Goal: Task Accomplishment & Management: Complete application form

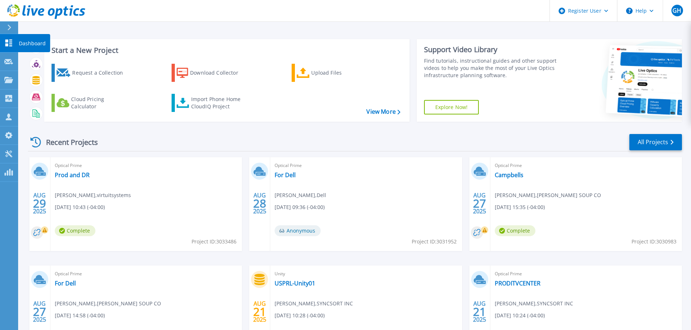
click at [39, 44] on p "Dashboard" at bounding box center [32, 43] width 27 height 19
click at [6, 60] on icon at bounding box center [8, 61] width 9 height 5
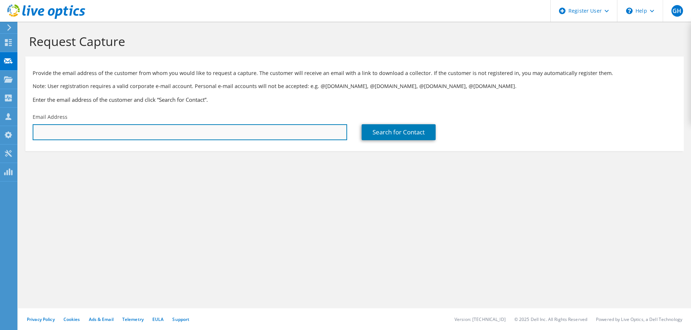
click at [51, 131] on input "text" at bounding box center [190, 132] width 314 height 16
paste input "[URL][DOMAIN_NAME]"
drag, startPoint x: 114, startPoint y: 135, endPoint x: 5, endPoint y: 135, distance: 108.5
click at [5, 135] on div "GH Dell User [PERSON_NAME] [PERSON_NAME][EMAIL_ADDRESS][PERSON_NAME][DOMAIN_NAM…" at bounding box center [345, 165] width 691 height 330
type input "h"
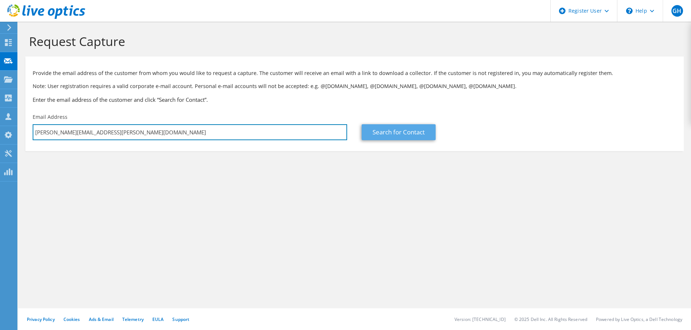
type input "[PERSON_NAME][EMAIL_ADDRESS][PERSON_NAME][DOMAIN_NAME]"
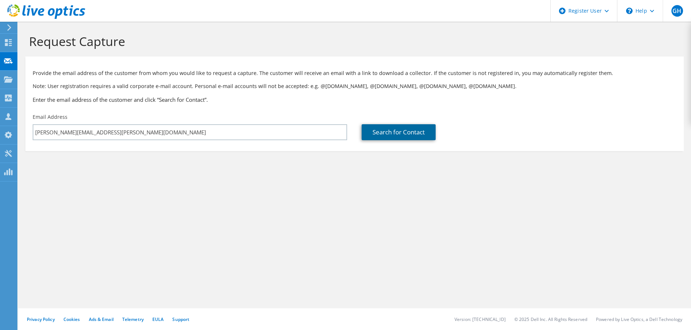
click at [418, 132] on link "Search for Contact" at bounding box center [399, 132] width 74 height 16
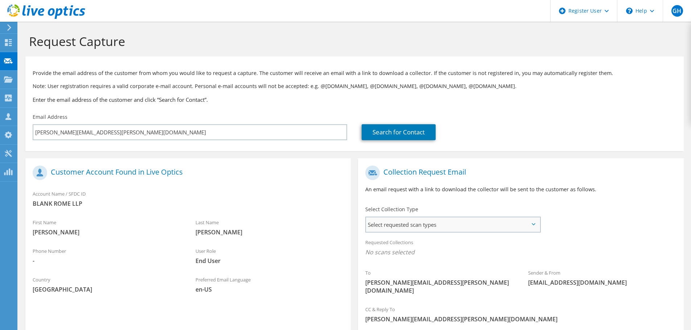
click at [462, 229] on span "Select requested scan types" at bounding box center [453, 225] width 174 height 15
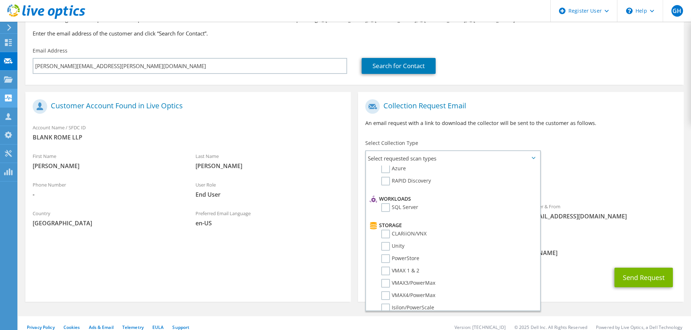
scroll to position [73, 0]
click at [11, 28] on icon at bounding box center [9, 27] width 5 height 7
